Goal: Information Seeking & Learning: Find contact information

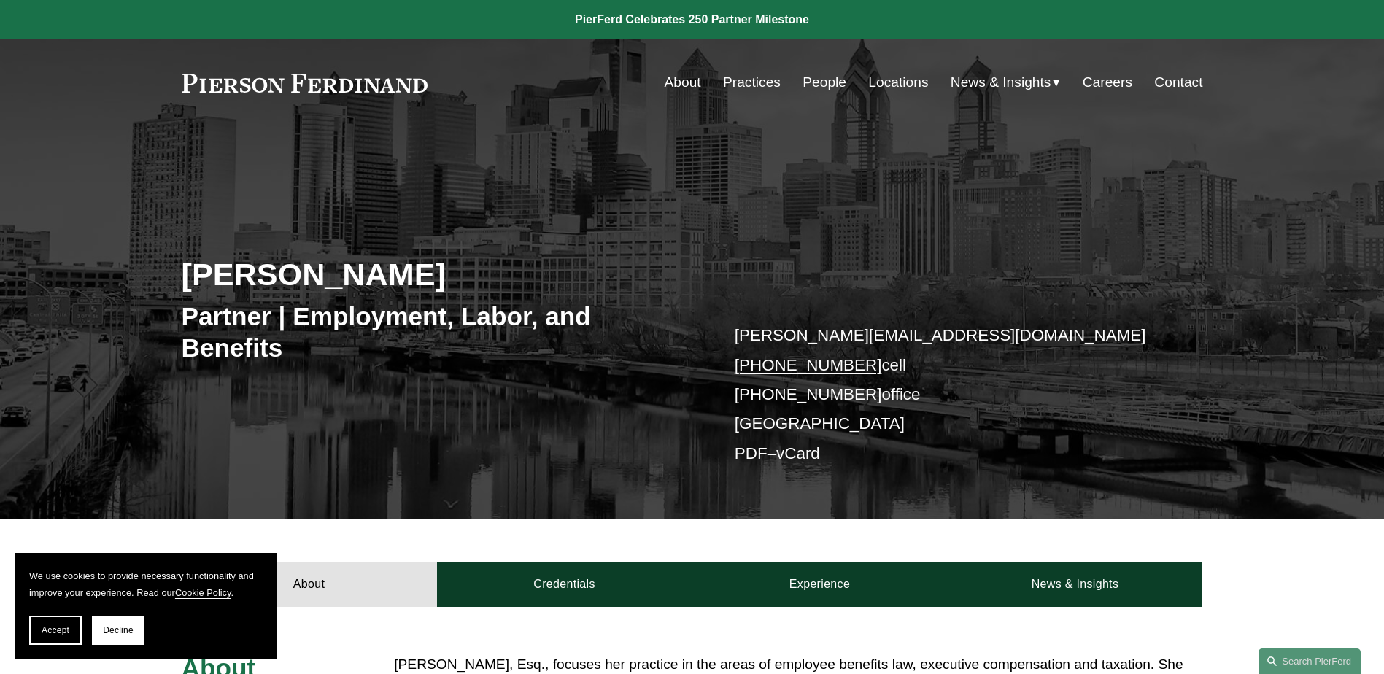
click at [810, 85] on link "People" at bounding box center [824, 83] width 44 height 28
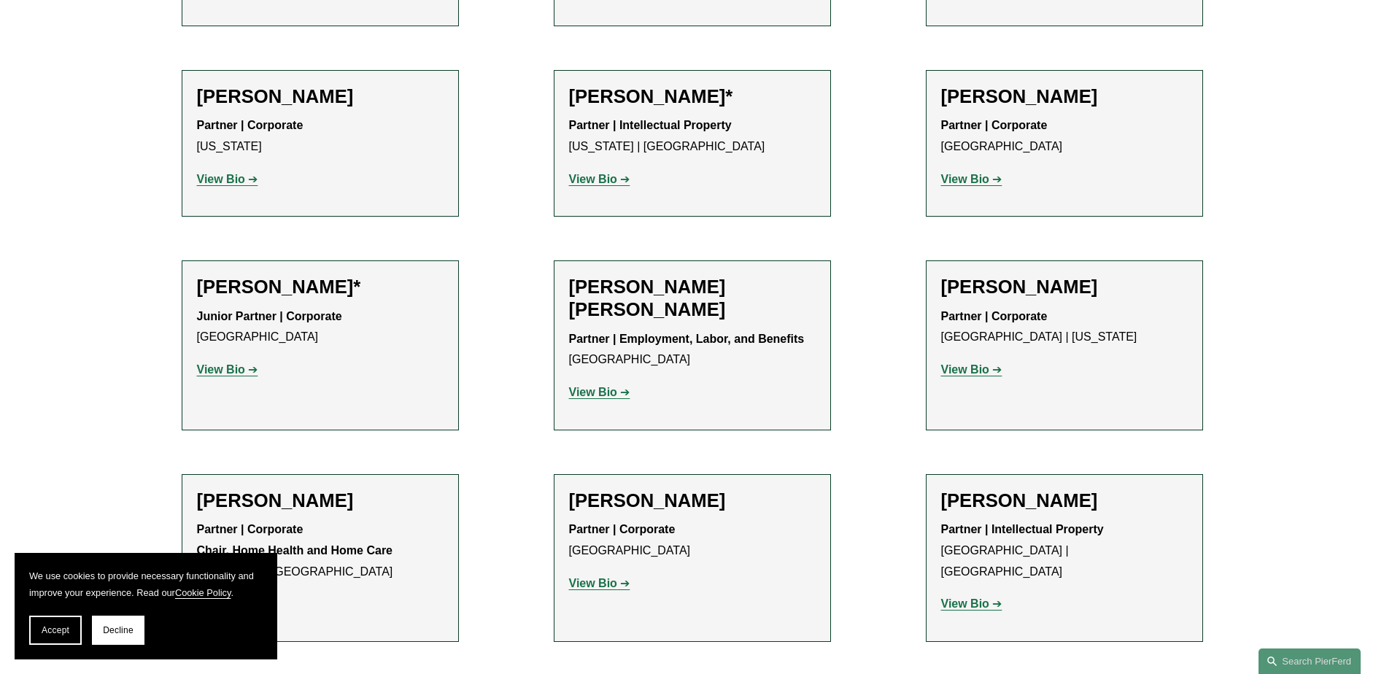
scroll to position [802, 0]
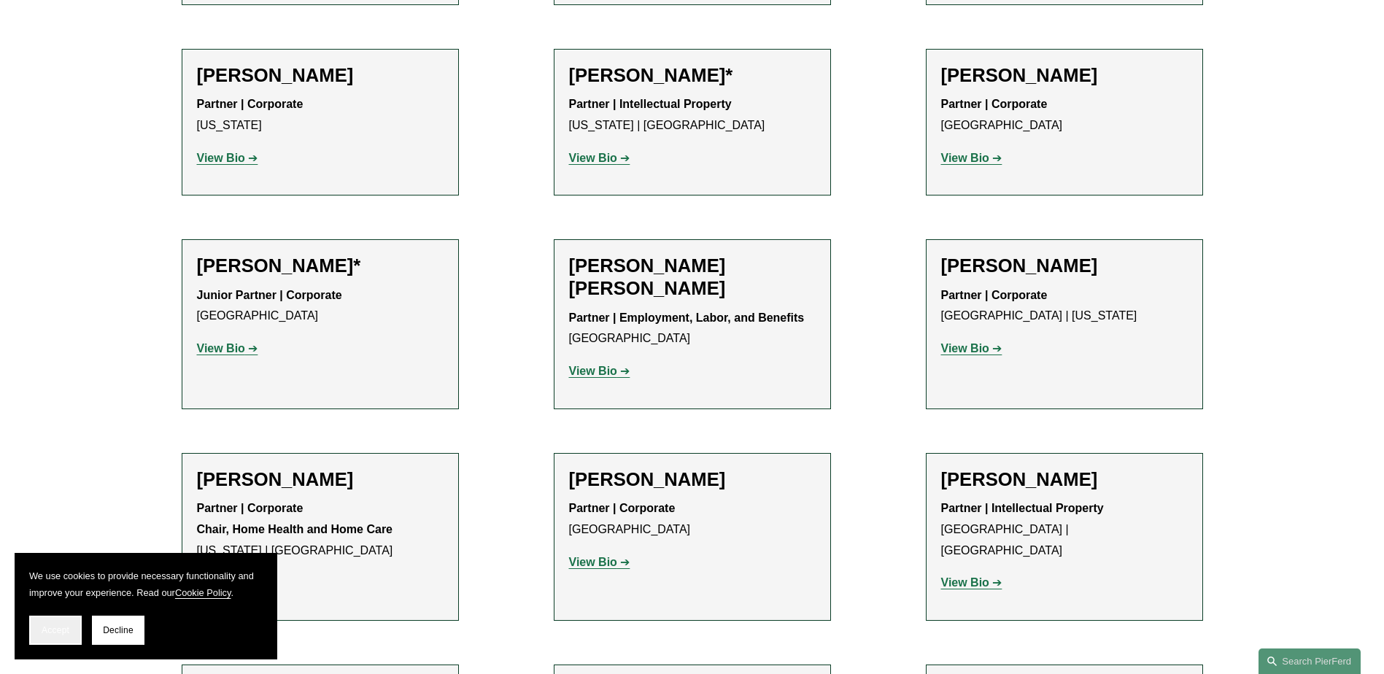
click at [66, 634] on span "Accept" at bounding box center [56, 630] width 28 height 10
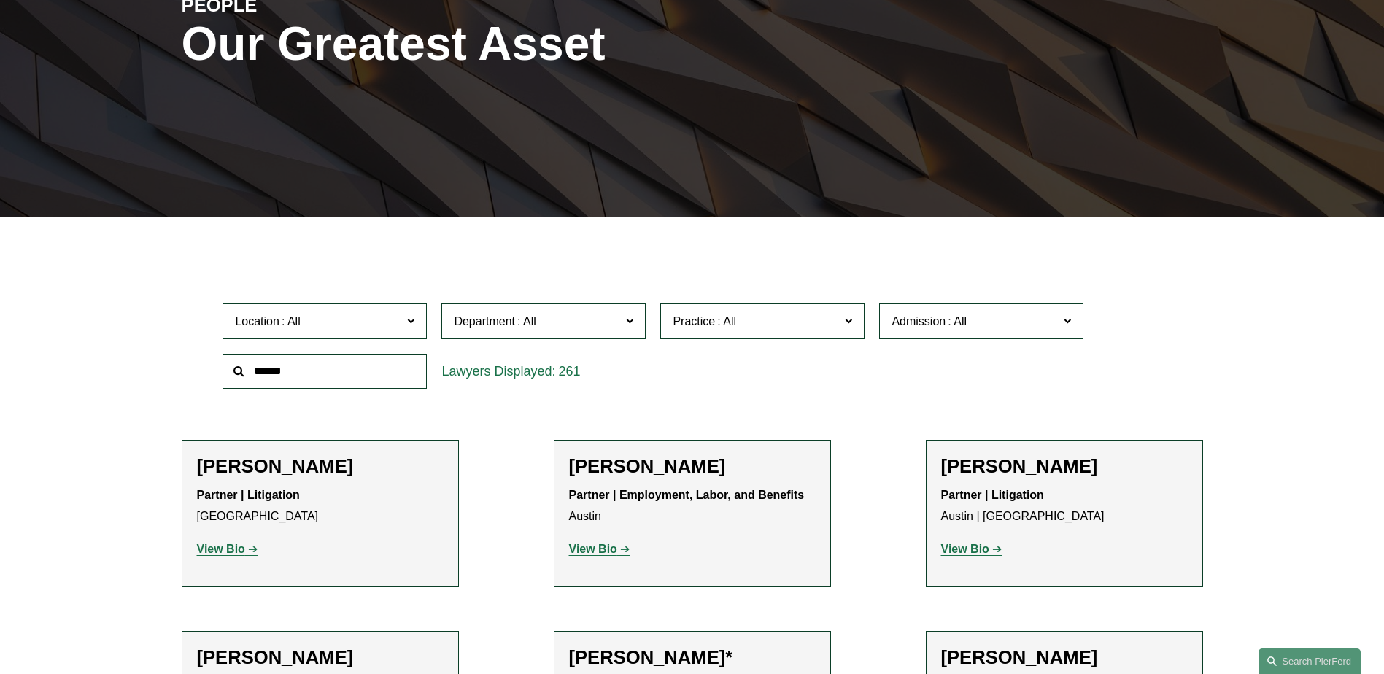
scroll to position [219, 0]
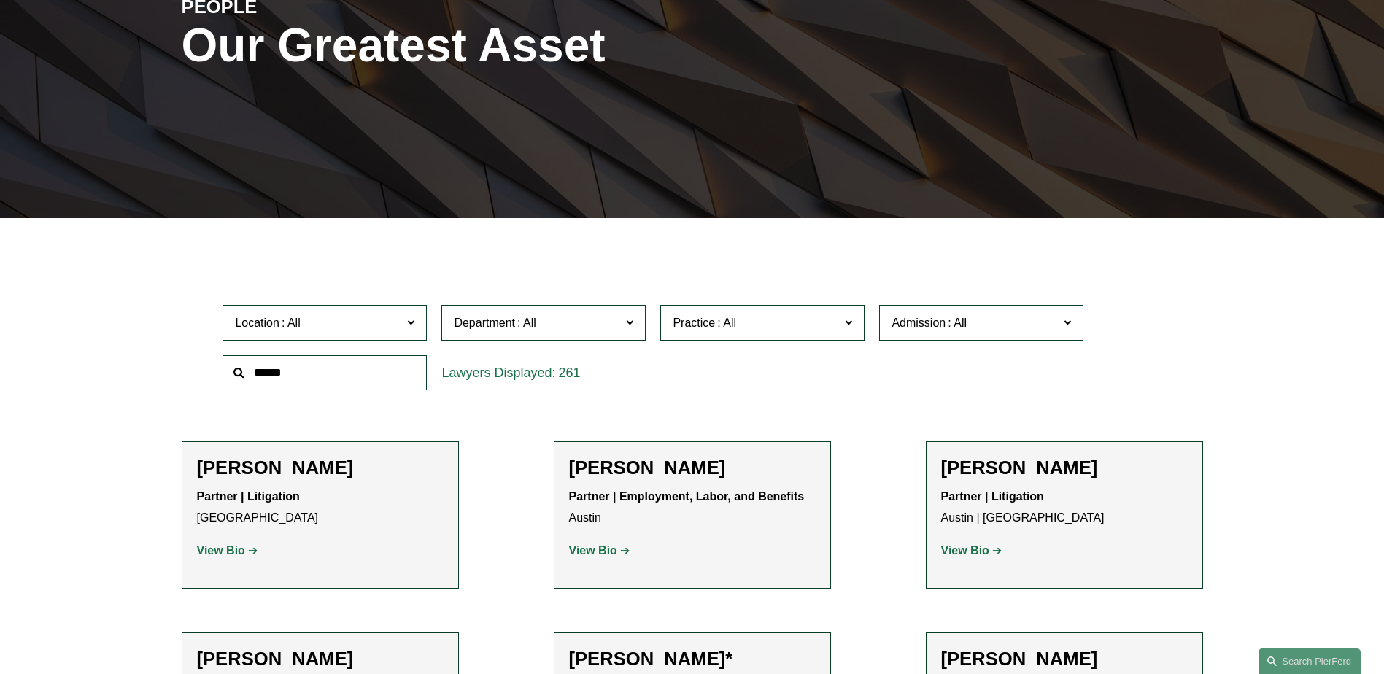
click at [416, 325] on label "Location" at bounding box center [324, 323] width 204 height 36
click at [0, 0] on link "[GEOGRAPHIC_DATA]" at bounding box center [0, 0] width 0 height 0
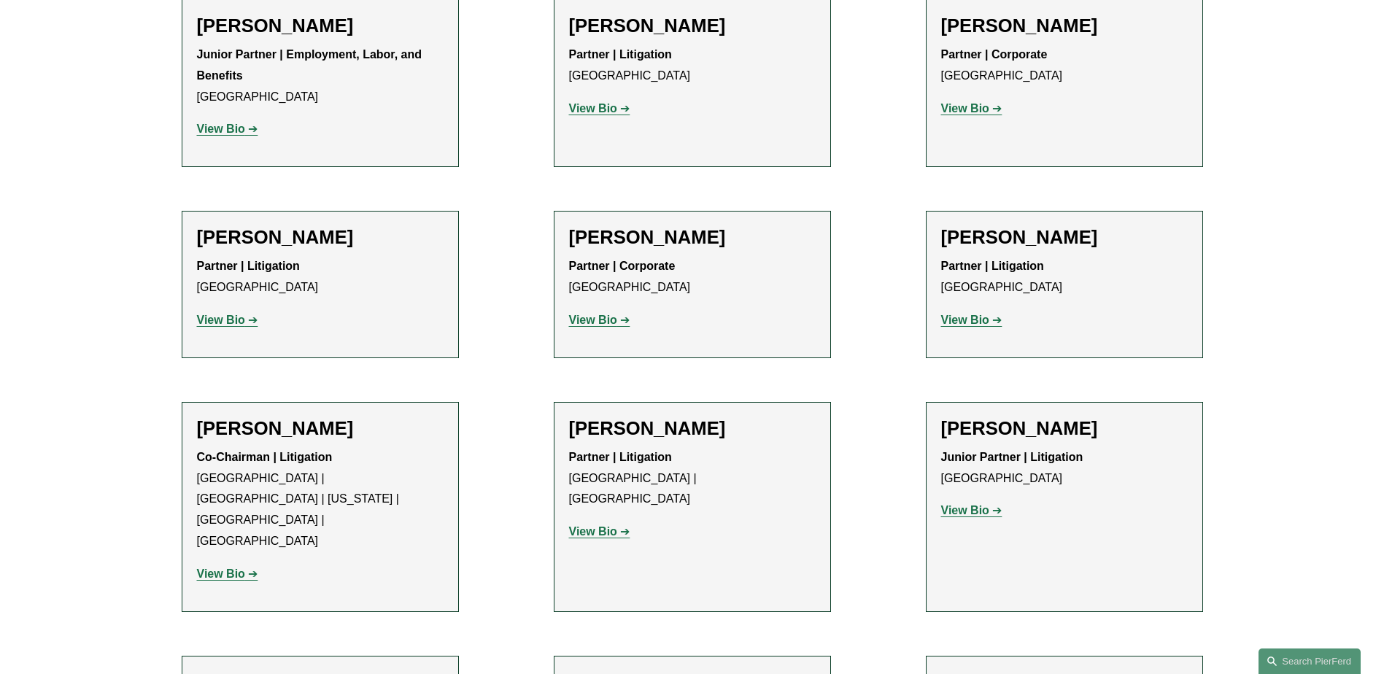
scroll to position [875, 0]
click at [596, 524] on strong "View Bio" at bounding box center [593, 530] width 48 height 12
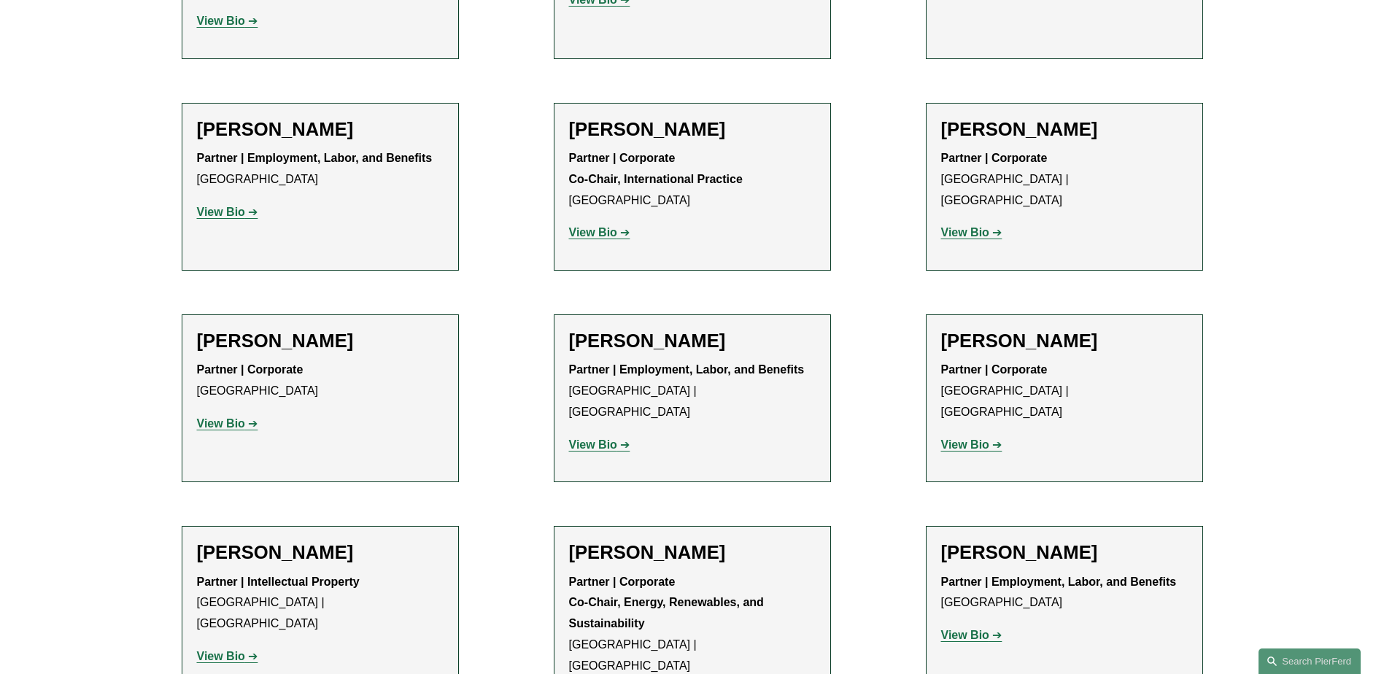
scroll to position [1678, 0]
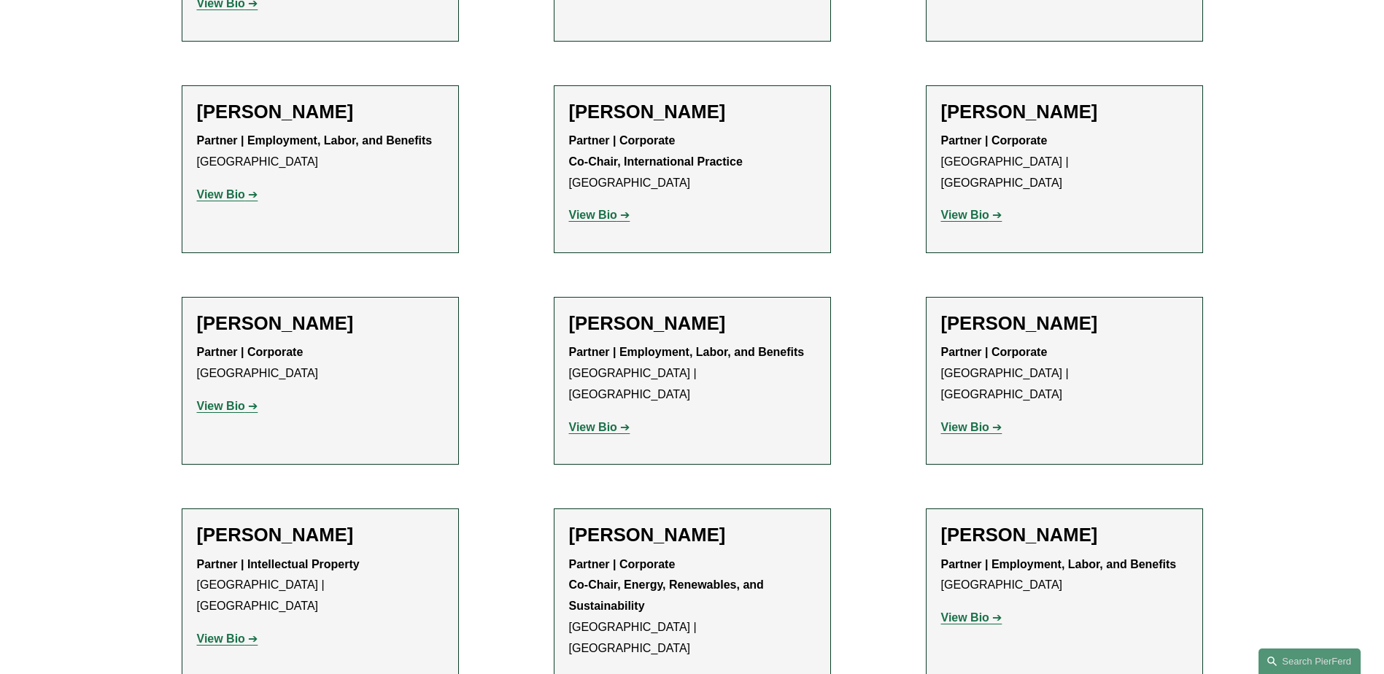
click at [611, 673] on strong "View Bio" at bounding box center [593, 681] width 48 height 12
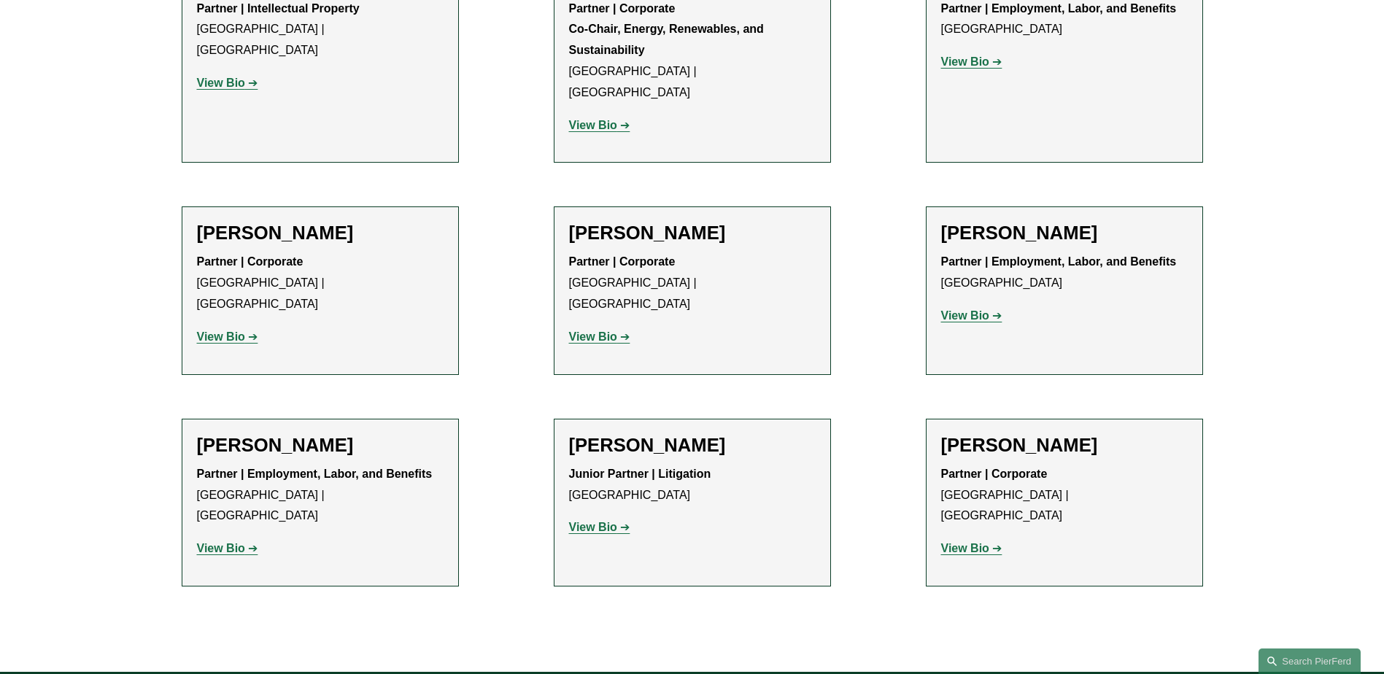
scroll to position [2334, 0]
